Goal: Task Accomplishment & Management: Manage account settings

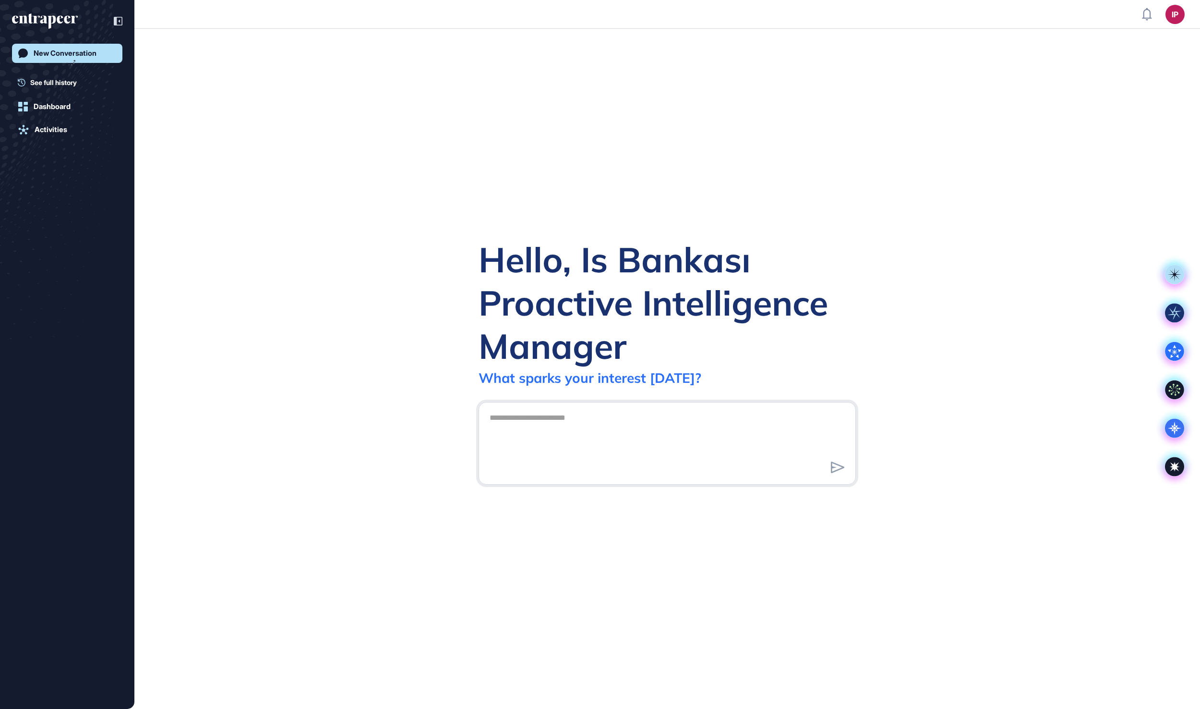
scroll to position [1, 1]
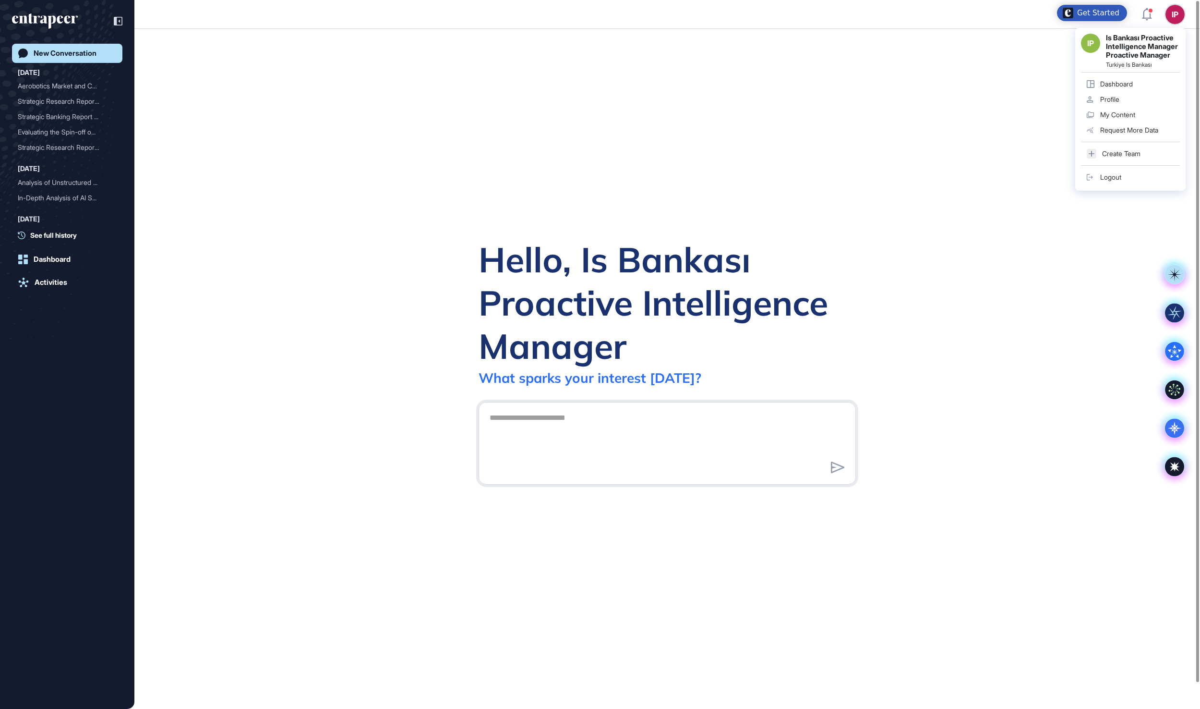
click at [1122, 181] on div "Logout" at bounding box center [1111, 177] width 21 height 8
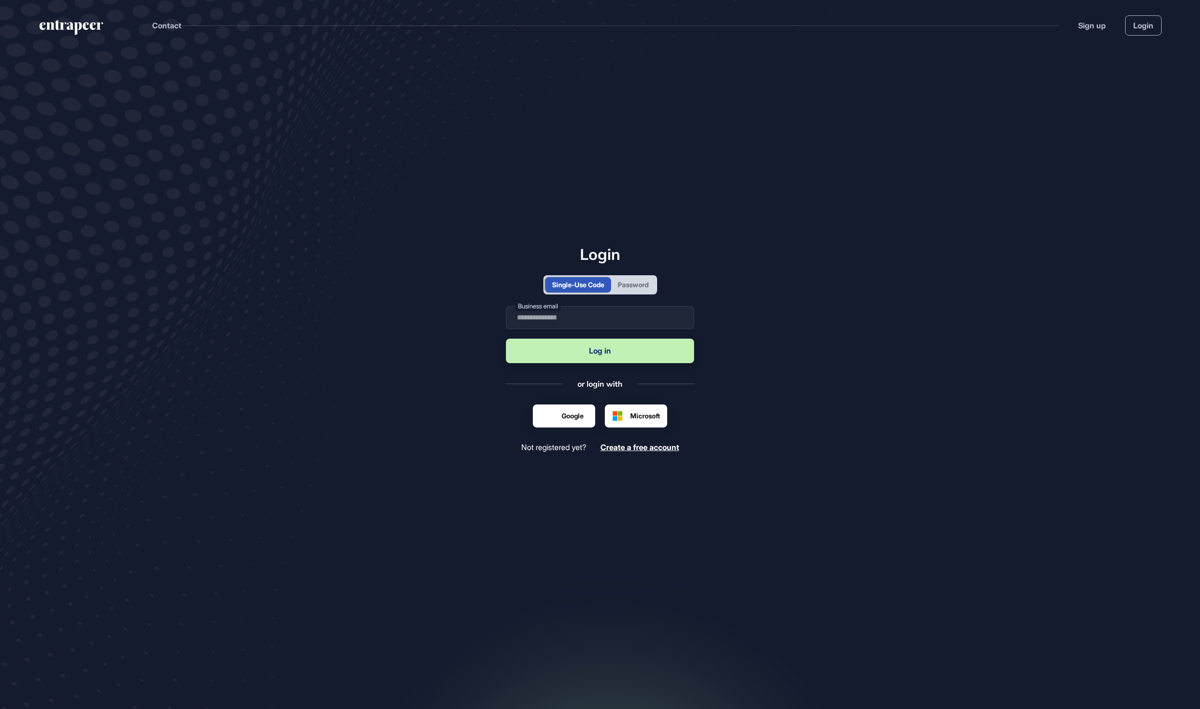
scroll to position [1, 1]
click at [649, 280] on div "Password" at bounding box center [633, 284] width 31 height 10
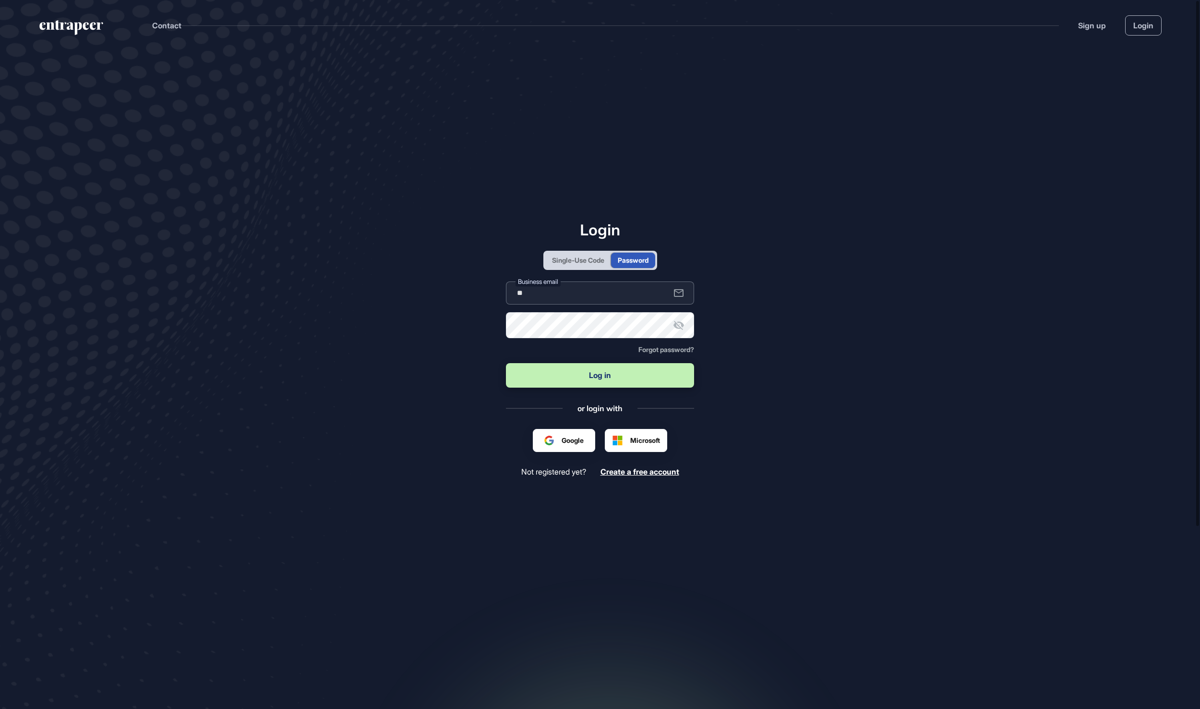
type input "**********"
click at [600, 376] on button "Log in" at bounding box center [600, 375] width 188 height 24
